Goal: Task Accomplishment & Management: Manage account settings

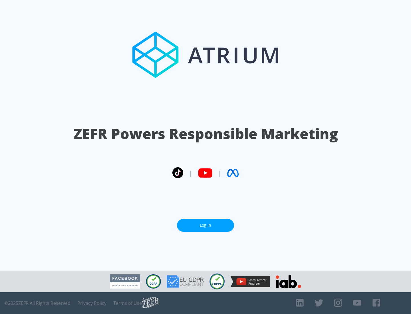
click at [205, 225] on link "Log In" at bounding box center [205, 225] width 57 height 13
